Goal: Transaction & Acquisition: Complete application form

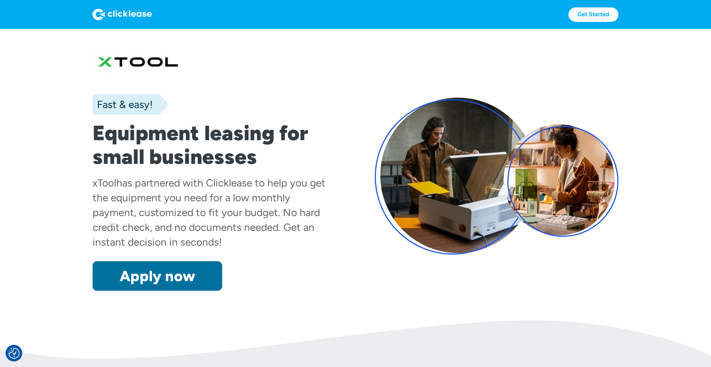
click at [183, 270] on link "Apply now" at bounding box center [158, 276] width 130 height 30
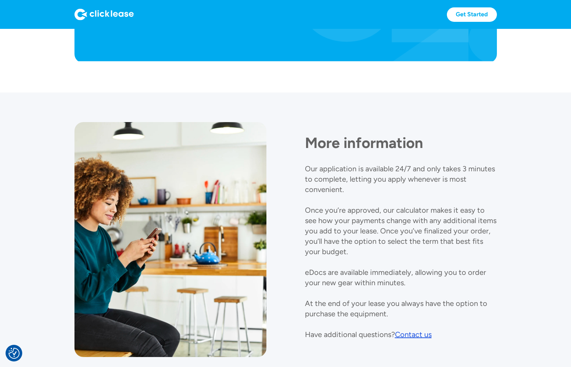
scroll to position [739, 0]
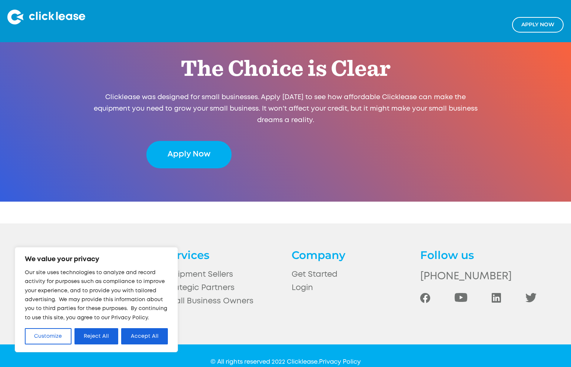
scroll to position [1526, 0]
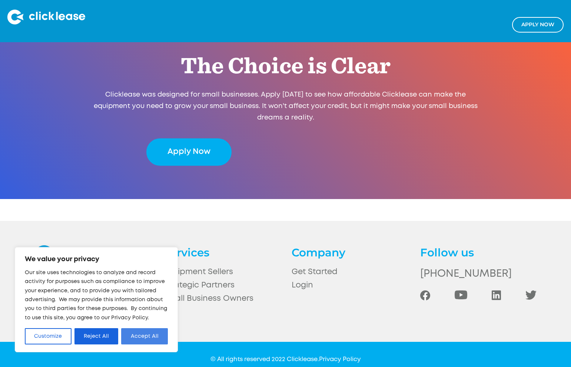
click at [133, 338] on button "Accept All" at bounding box center [144, 336] width 47 height 16
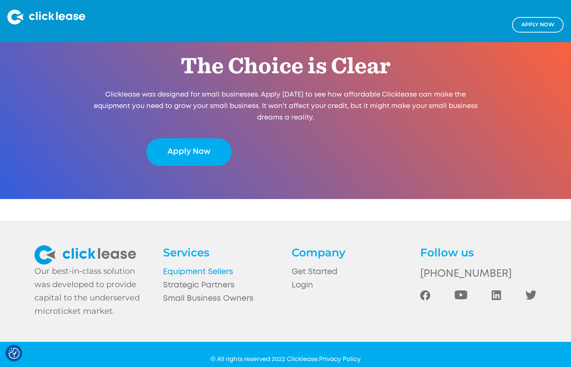
click at [180, 266] on link "Equipment Sellers" at bounding box center [221, 272] width 116 height 13
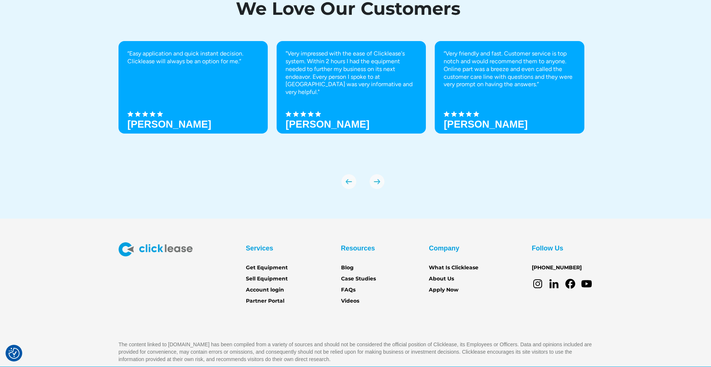
scroll to position [2561, 0]
